Goal: Task Accomplishment & Management: Manage account settings

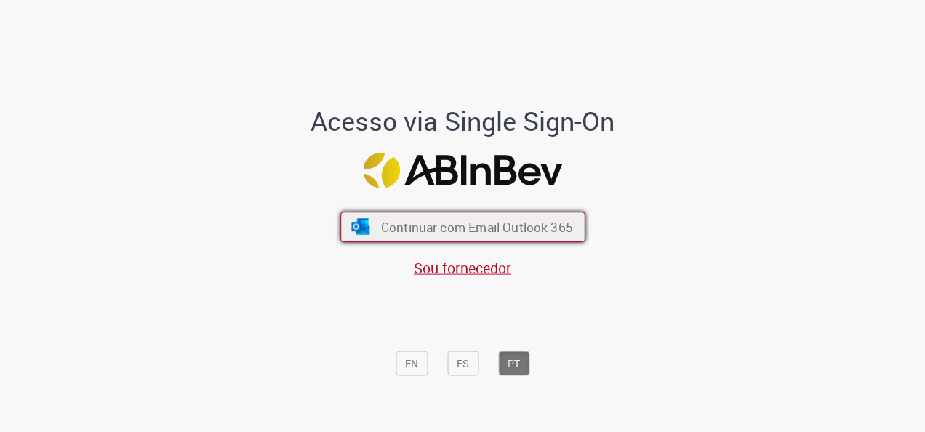
click at [425, 221] on span "Continuar com Email Outlook 365" at bounding box center [476, 227] width 192 height 17
click at [450, 227] on span "Continuar com Email Outlook 365" at bounding box center [476, 227] width 192 height 17
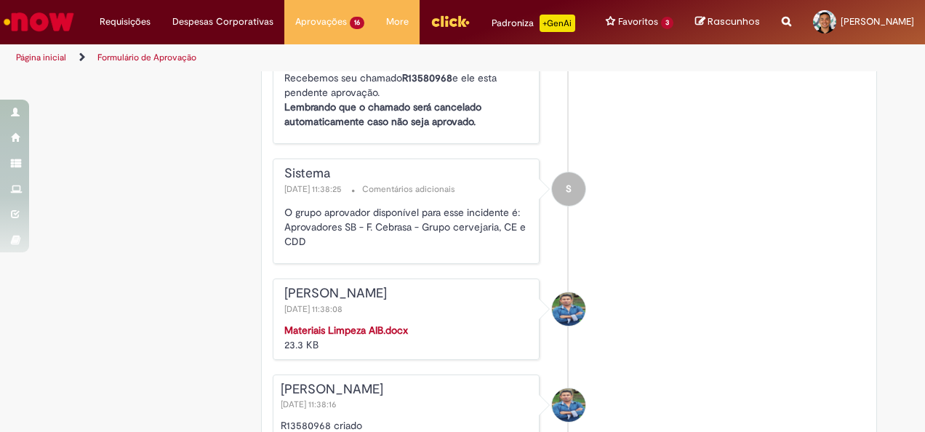
scroll to position [2255, 0]
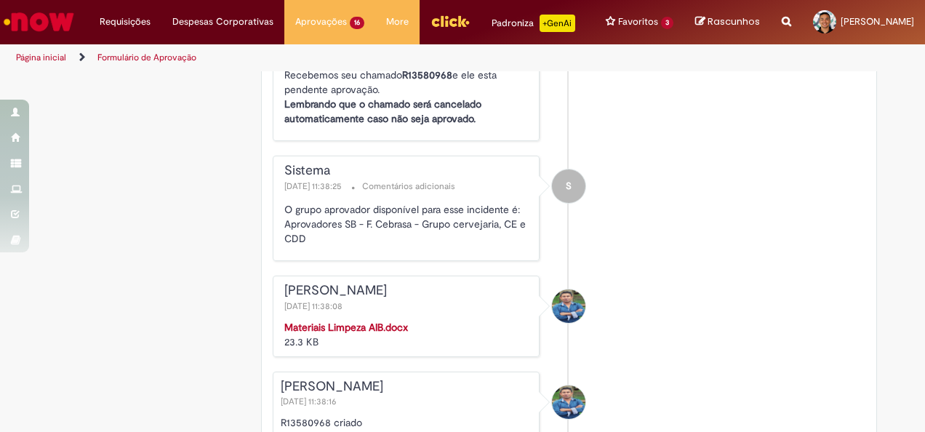
click at [353, 332] on strong "Materiais Limpeza AIB.docx" at bounding box center [346, 327] width 124 height 13
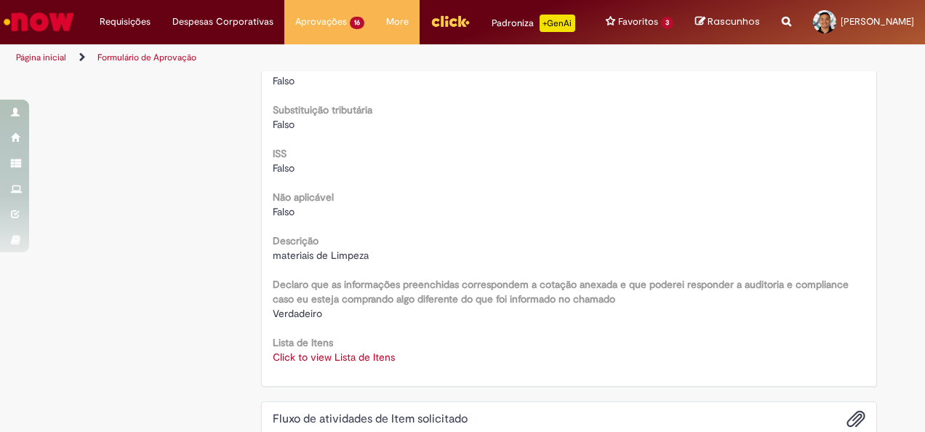
scroll to position [1891, 0]
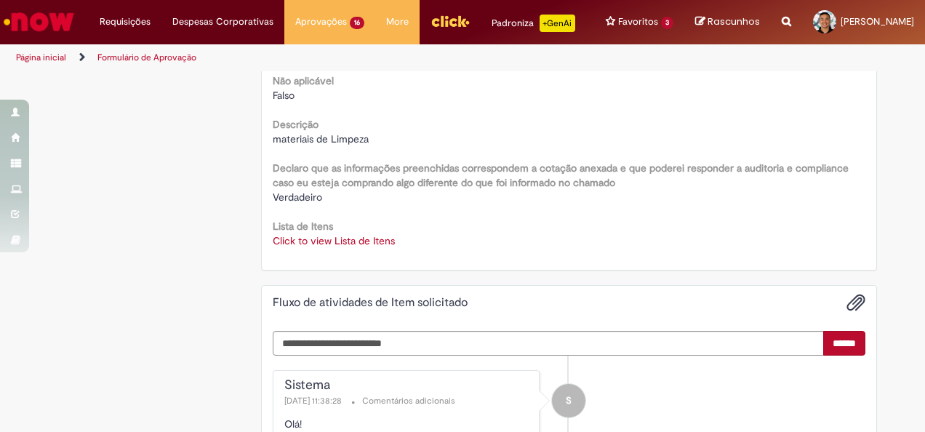
click at [327, 247] on link "Click to view Lista de Itens" at bounding box center [334, 240] width 122 height 13
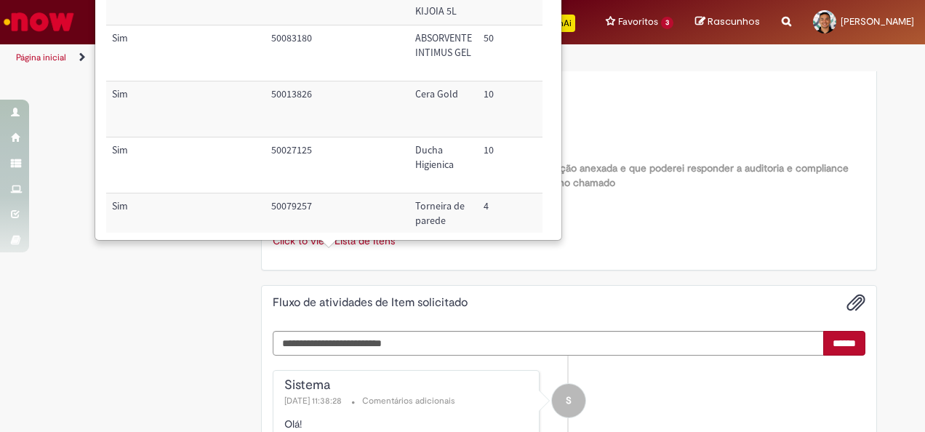
click at [327, 247] on link "Click to view Lista de Itens" at bounding box center [334, 240] width 122 height 13
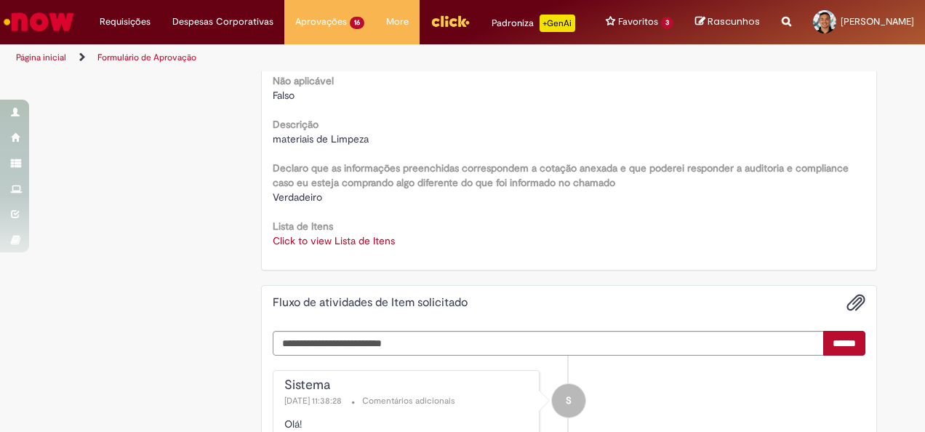
click at [327, 247] on link "Click to view Lista de Itens" at bounding box center [334, 240] width 122 height 13
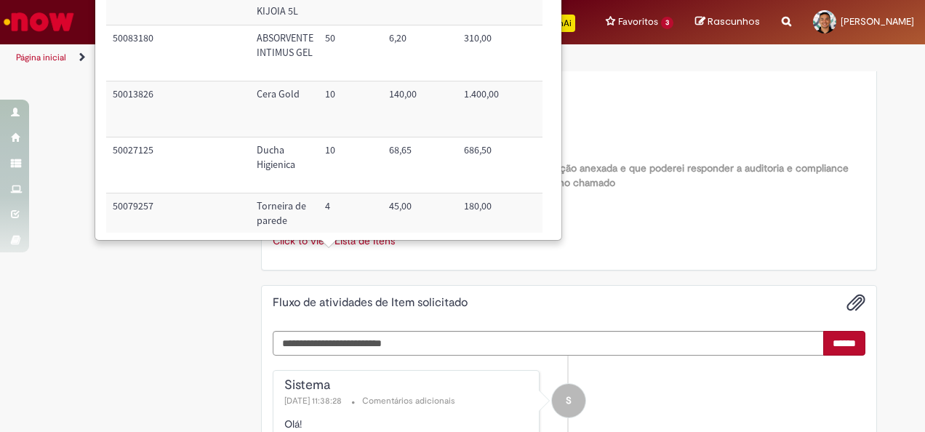
scroll to position [0, 0]
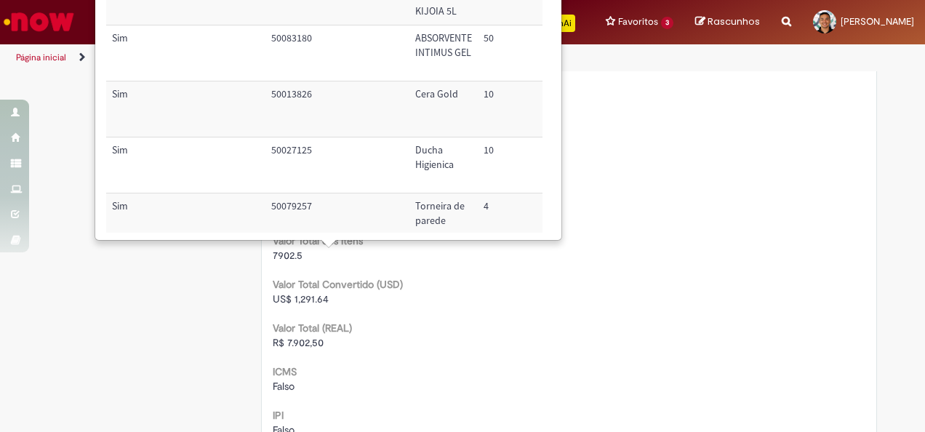
click at [780, 174] on div "0000259584" at bounding box center [570, 168] width 594 height 15
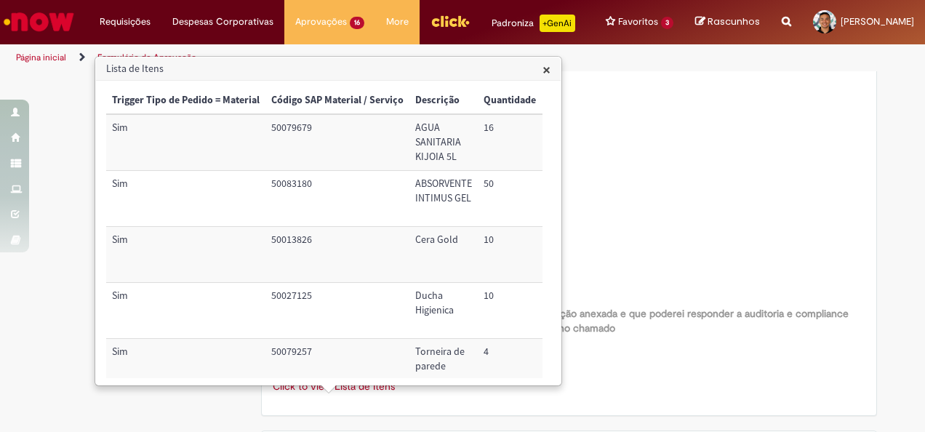
click at [544, 66] on span "×" at bounding box center [547, 70] width 8 height 20
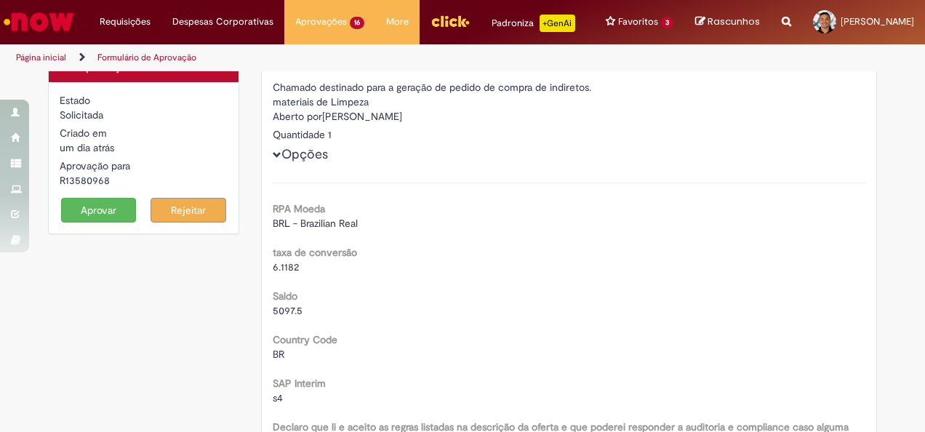
scroll to position [0, 0]
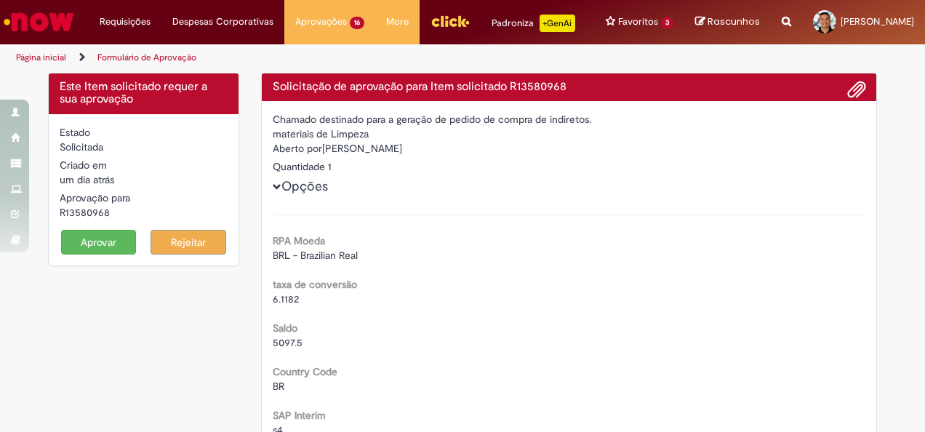
click at [88, 252] on button "Aprovar" at bounding box center [99, 242] width 76 height 25
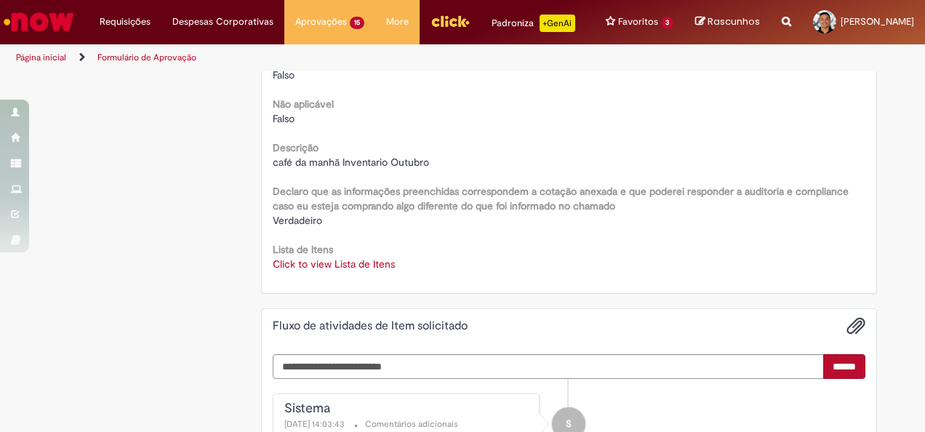
scroll to position [1891, 0]
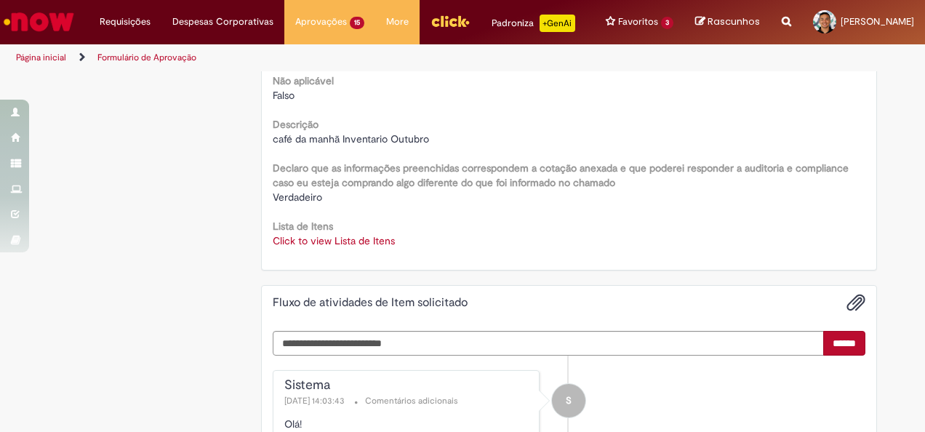
click at [372, 247] on link "Click to view Lista de Itens" at bounding box center [334, 240] width 122 height 13
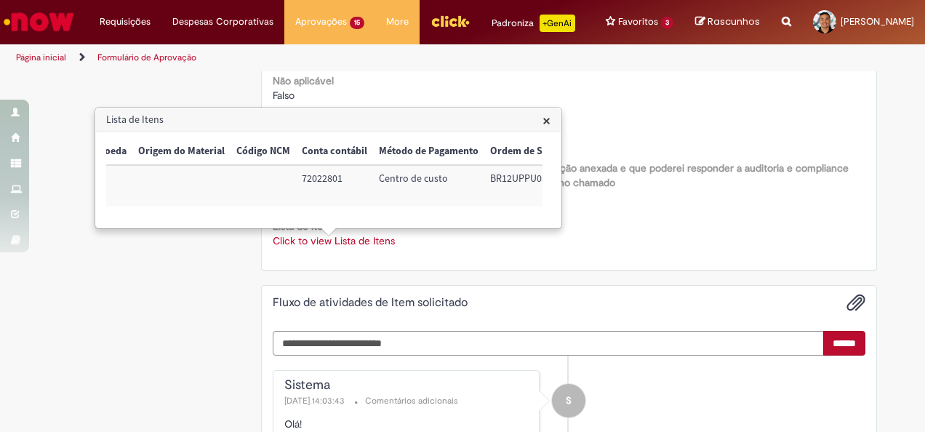
scroll to position [0, 591]
click at [292, 183] on td "72022801" at bounding box center [308, 185] width 77 height 41
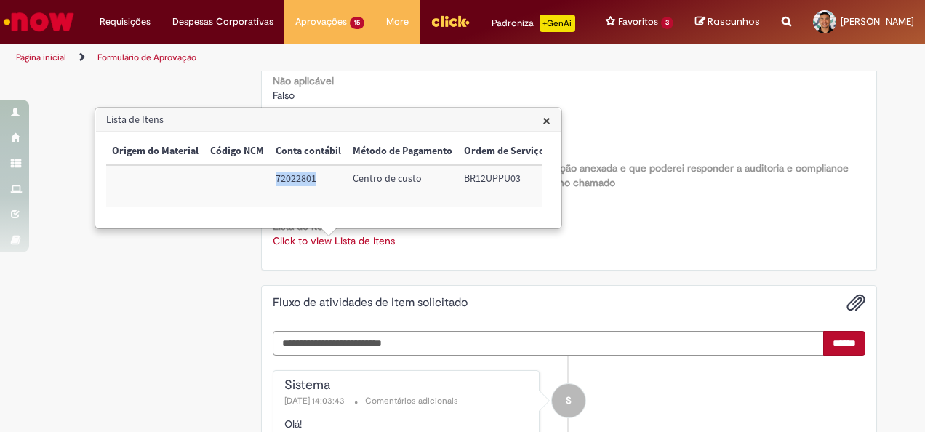
click at [292, 183] on td "72022801" at bounding box center [308, 185] width 77 height 41
copy td "72022801"
click at [482, 166] on td "BR12UPPU03" at bounding box center [504, 185] width 92 height 41
click at [487, 180] on td "BR12UPPU03" at bounding box center [504, 185] width 92 height 41
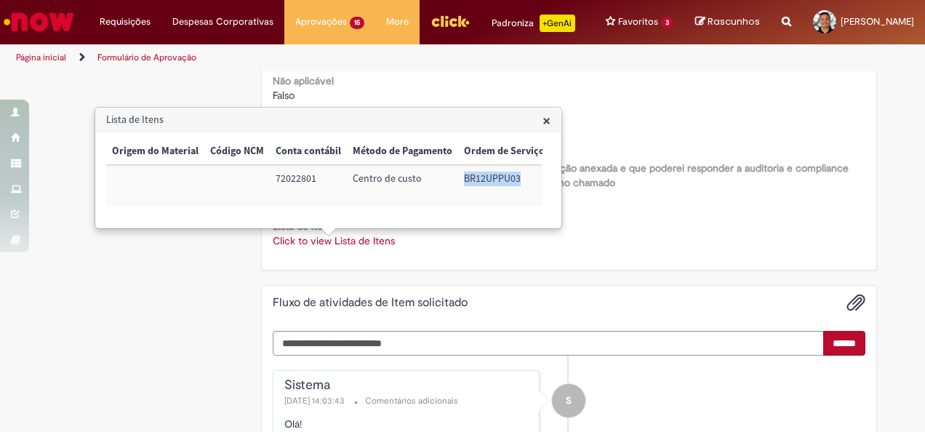
copy td "BR12UPPU03"
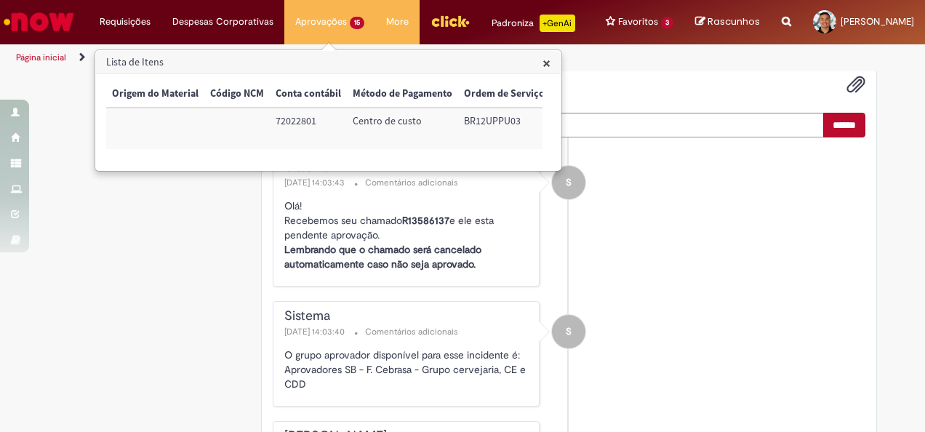
click at [544, 65] on span "×" at bounding box center [547, 63] width 8 height 20
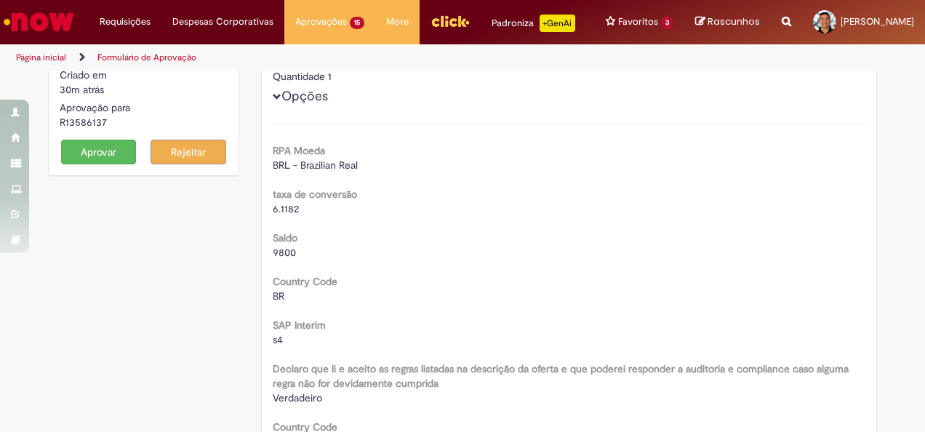
scroll to position [0, 0]
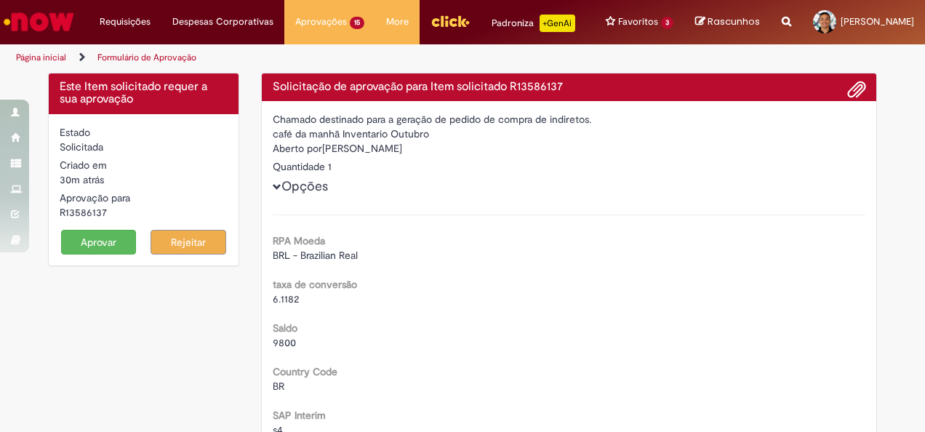
click at [83, 255] on button "Aprovar" at bounding box center [99, 242] width 76 height 25
